Goal: Register for event/course

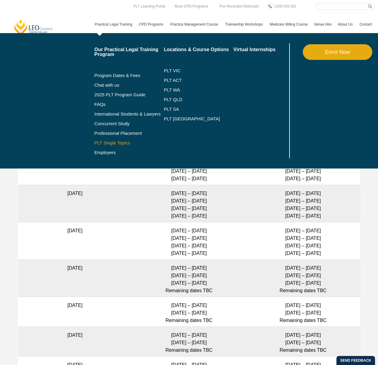
click at [121, 143] on link "PLT Single Topics" at bounding box center [130, 143] width 70 height 5
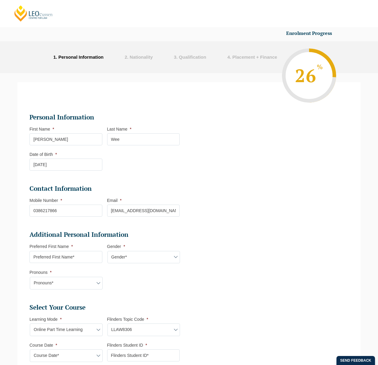
select select "Online Part Time Learning"
select select "LLAW8306"
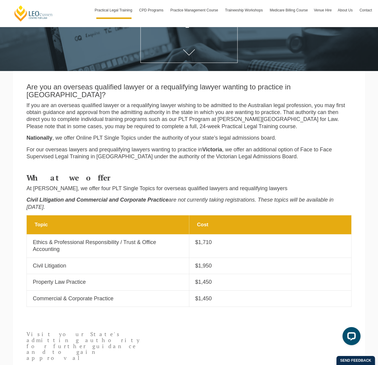
scroll to position [80, 0]
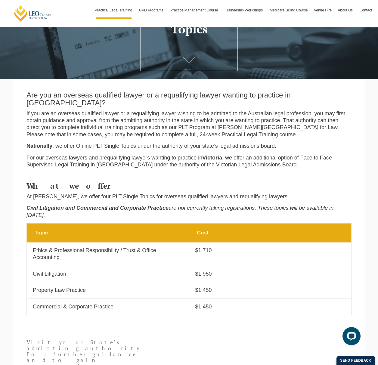
click at [228, 283] on td "Cost $1,450" at bounding box center [270, 291] width 163 height 16
click at [140, 283] on td "Topic Property Law Practice" at bounding box center [108, 291] width 163 height 16
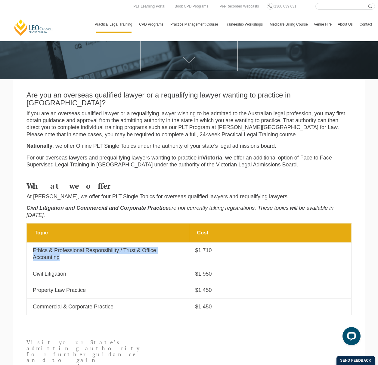
drag, startPoint x: 61, startPoint y: 245, endPoint x: 30, endPoint y: 236, distance: 31.6
click at [30, 243] on td "Topic Ethics & Professional Responsibility / Trust & Office Accounting" at bounding box center [108, 254] width 163 height 23
copy p "Ethics & Professional Responsibility / Trust & Office Accounting"
drag, startPoint x: 211, startPoint y: 235, endPoint x: 192, endPoint y: 240, distance: 19.9
click at [192, 243] on td "Cost $1,710" at bounding box center [270, 254] width 163 height 23
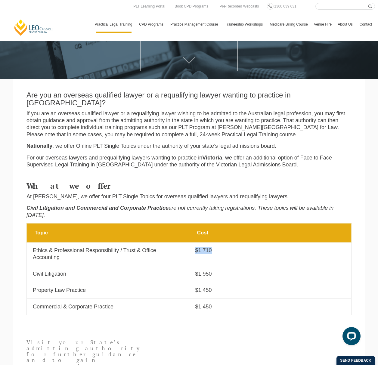
copy p "$1,710"
drag, startPoint x: 91, startPoint y: 280, endPoint x: 32, endPoint y: 276, distance: 59.2
click at [32, 283] on td "Topic Property Law Practice" at bounding box center [108, 291] width 163 height 16
copy p "Property Law Practice"
drag, startPoint x: 213, startPoint y: 273, endPoint x: 195, endPoint y: 275, distance: 17.2
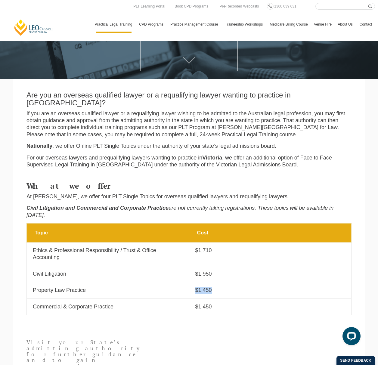
click at [195, 283] on td "Cost $1,450" at bounding box center [270, 291] width 163 height 16
copy p "$1,450"
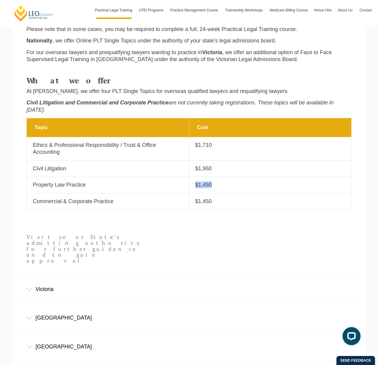
scroll to position [281, 0]
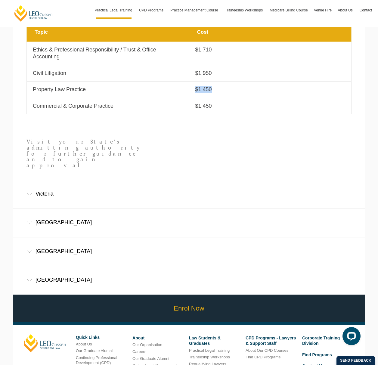
click at [177, 295] on link "Enrol Now" at bounding box center [188, 309] width 355 height 28
